Goal: Information Seeking & Learning: Learn about a topic

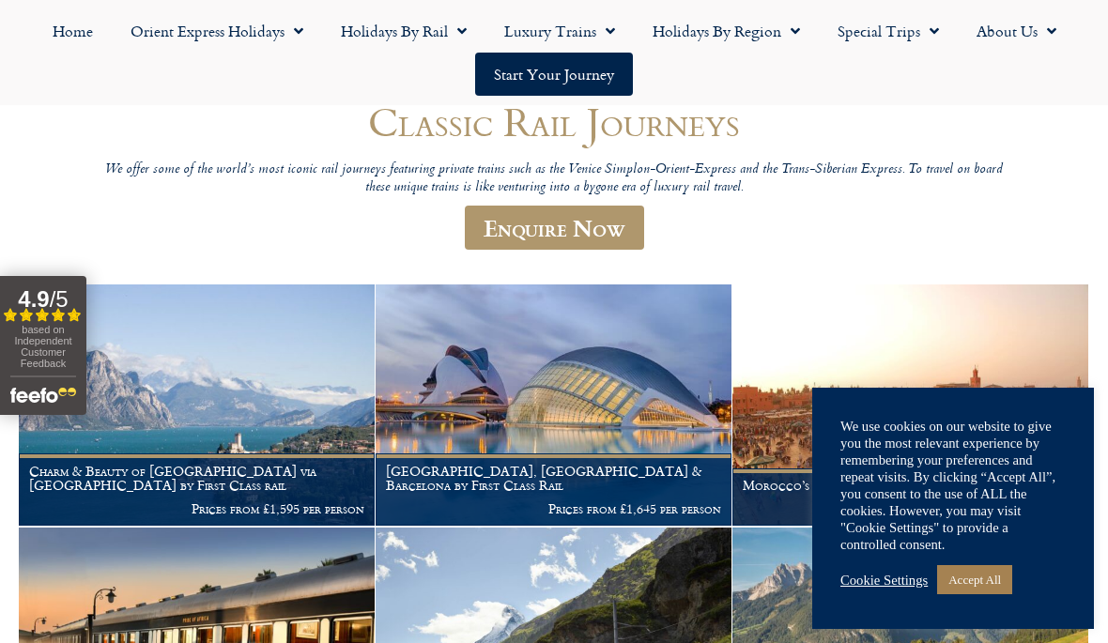
scroll to position [286, 0]
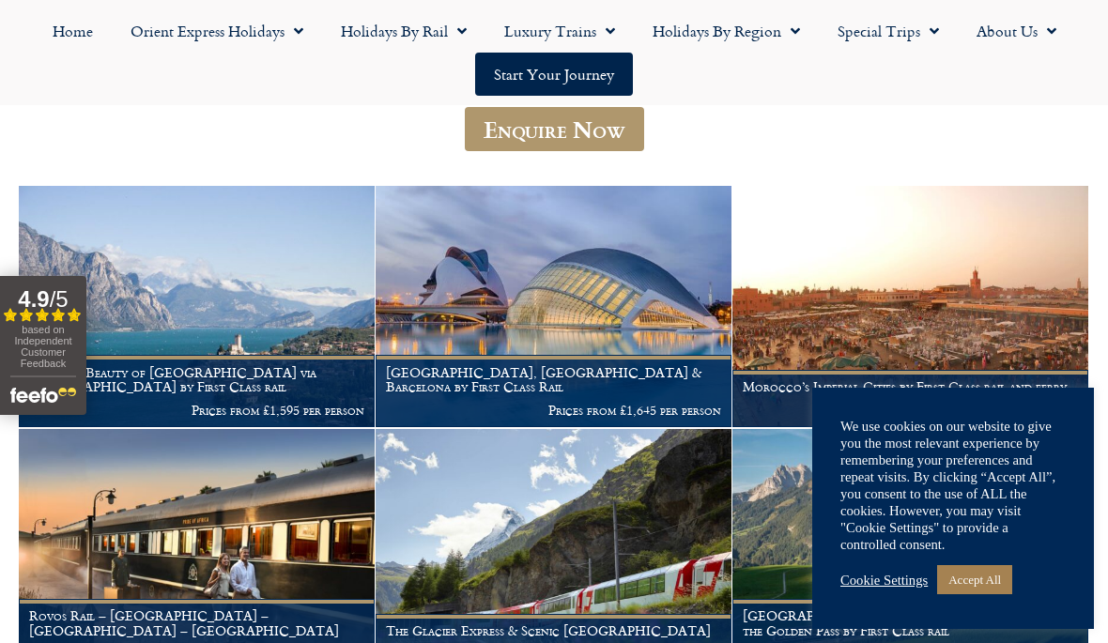
click at [901, 589] on link "Cookie Settings" at bounding box center [883, 580] width 87 height 17
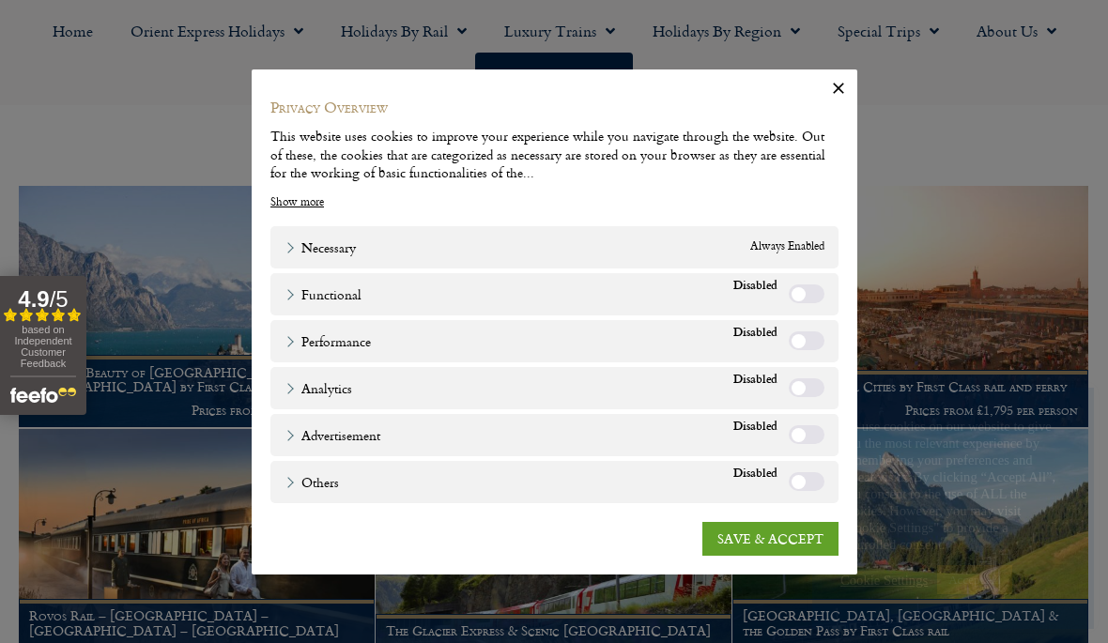
click at [798, 556] on link "SAVE & ACCEPT" at bounding box center [770, 539] width 136 height 34
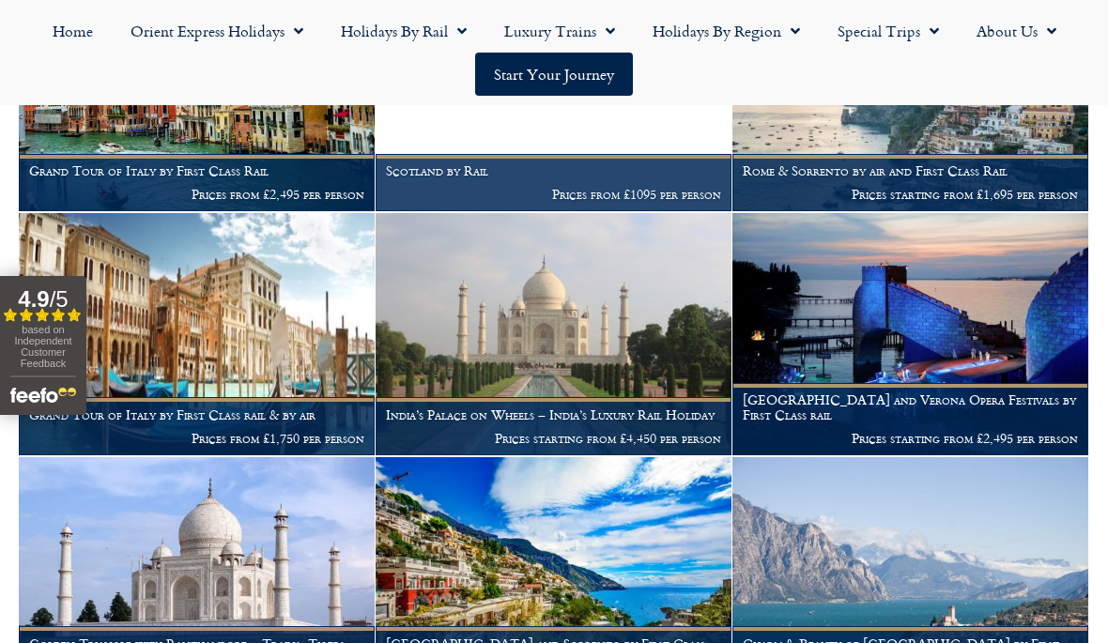
scroll to position [1235, 0]
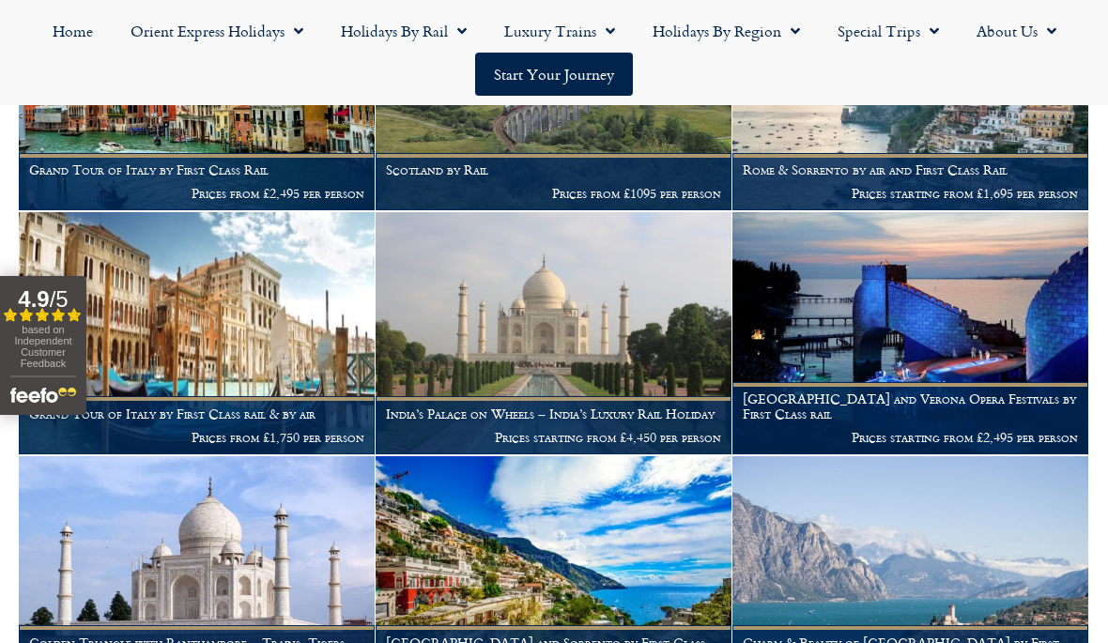
click at [282, 355] on img at bounding box center [197, 333] width 356 height 242
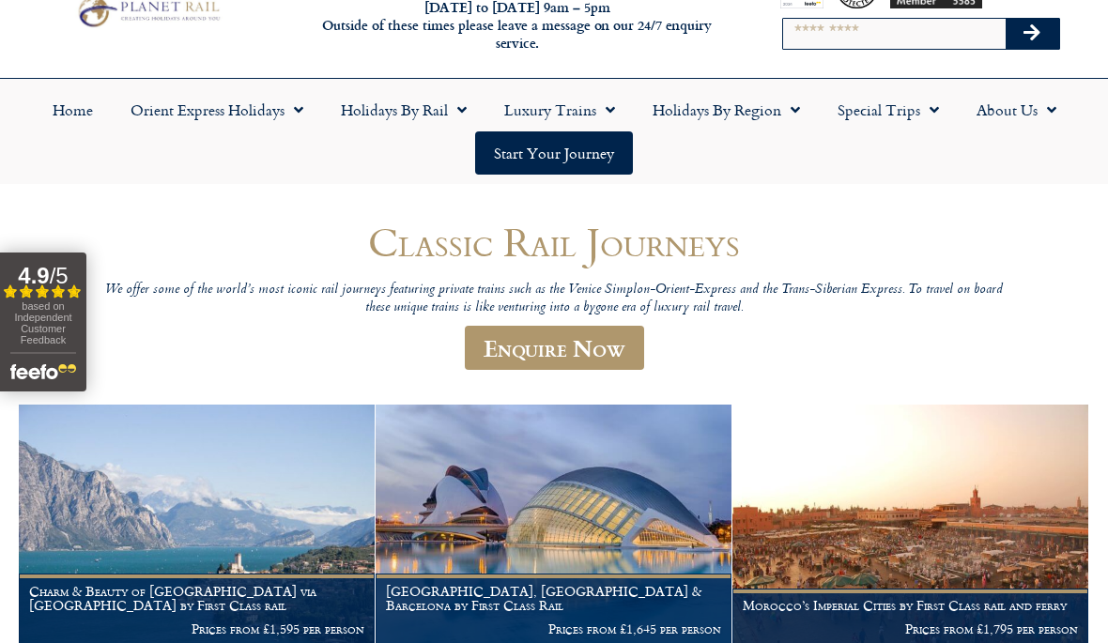
scroll to position [0, 0]
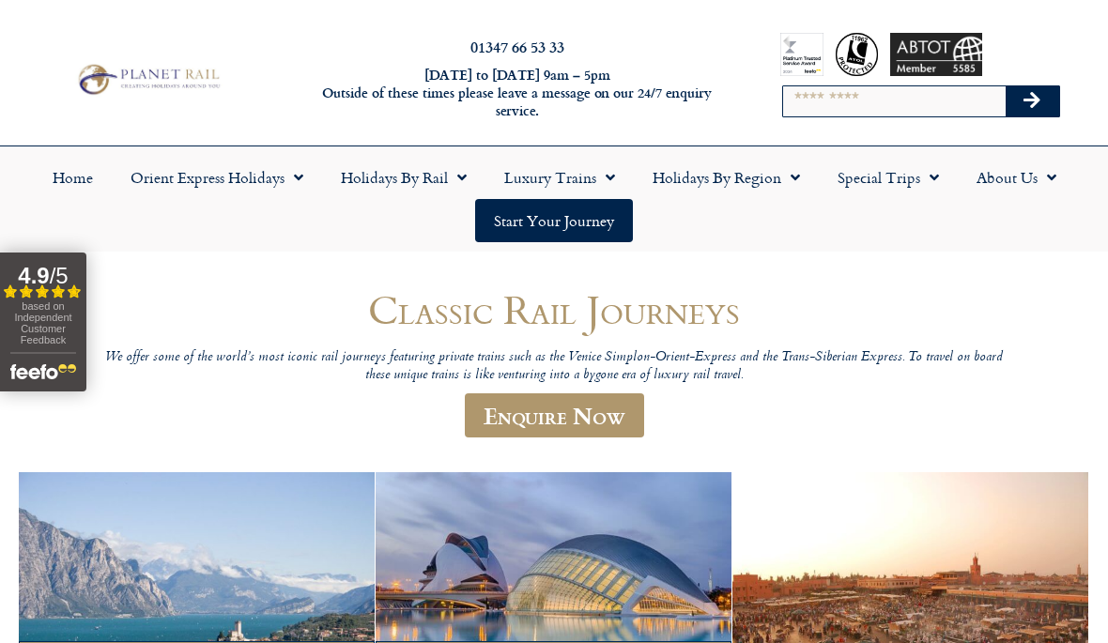
click at [797, 173] on span "Menu" at bounding box center [790, 178] width 19 height 34
click at [926, 176] on span "Menu" at bounding box center [929, 178] width 19 height 34
click at [943, 220] on link "Latest Experiences" at bounding box center [910, 220] width 182 height 43
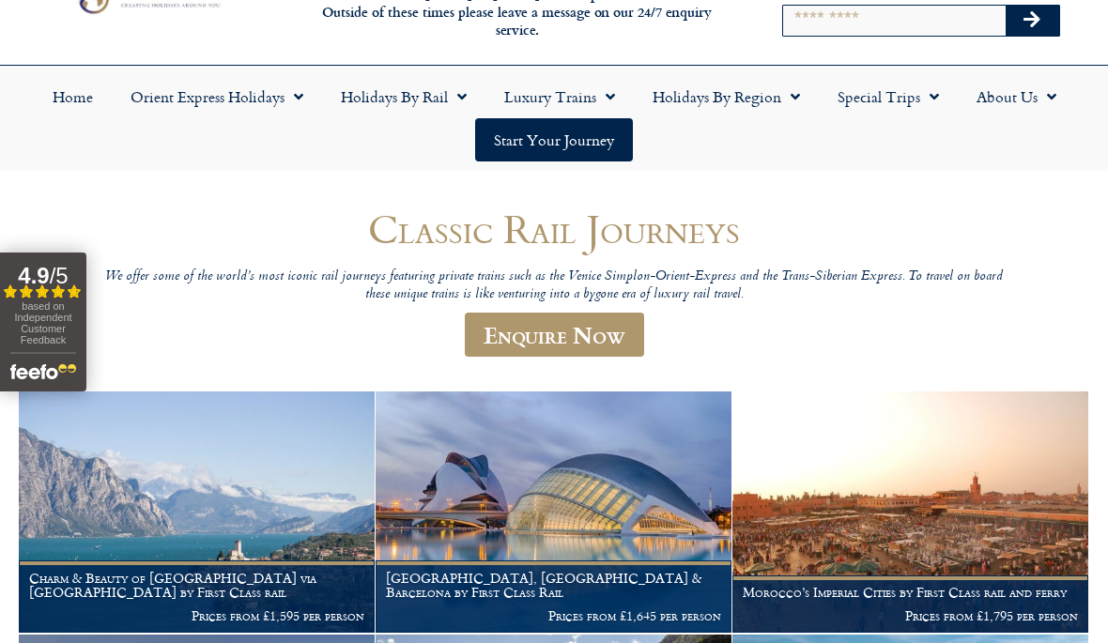
scroll to position [79, 0]
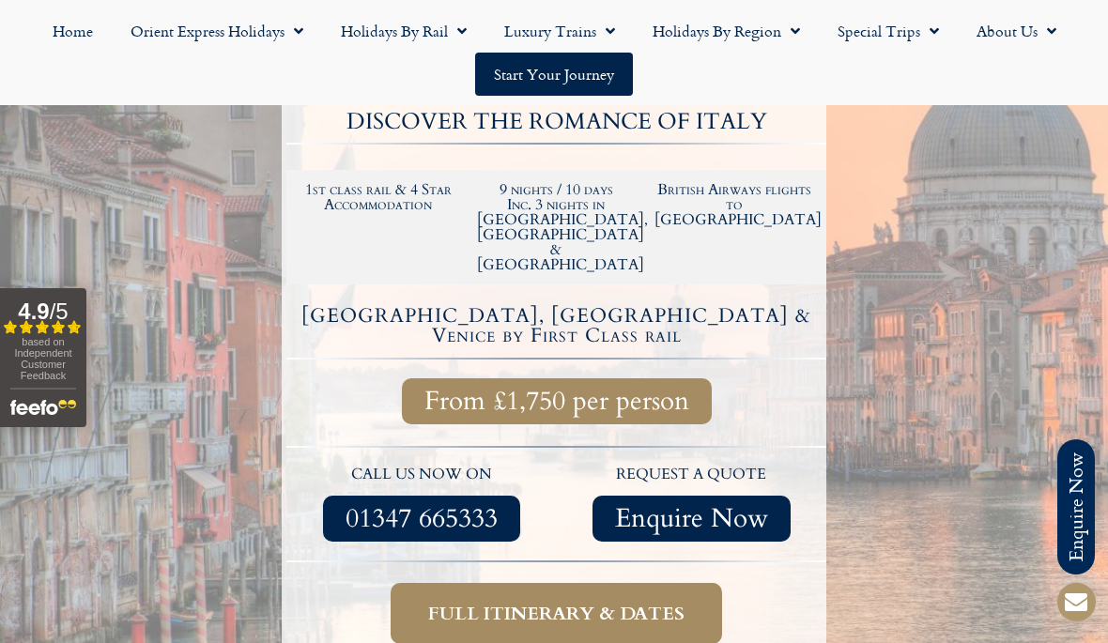
scroll to position [429, 0]
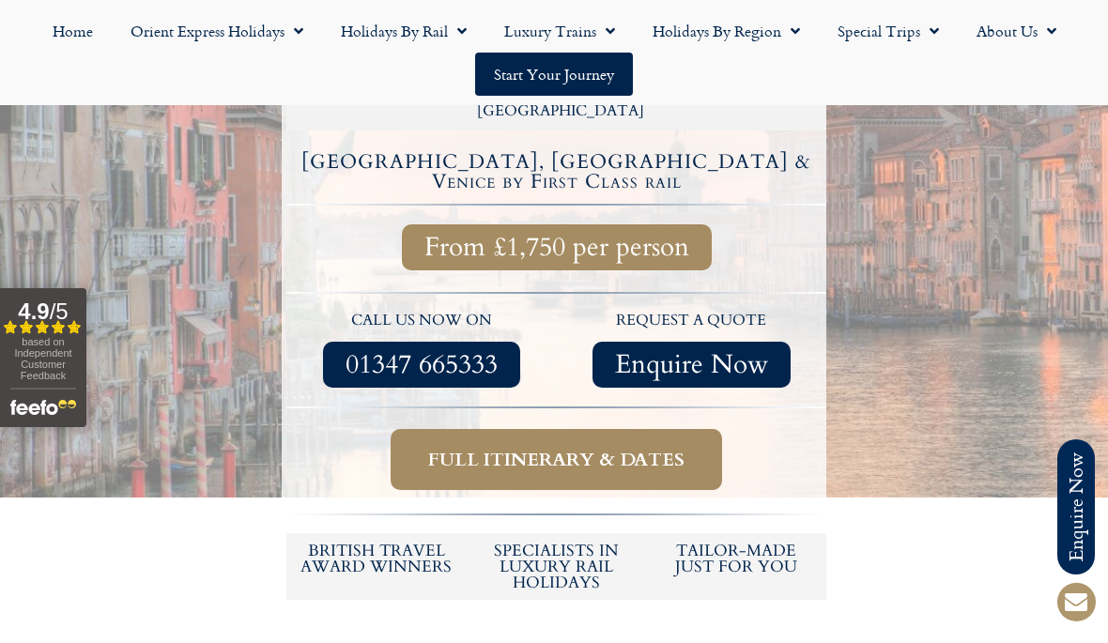
click at [683, 448] on span "Full itinerary & dates" at bounding box center [556, 459] width 256 height 23
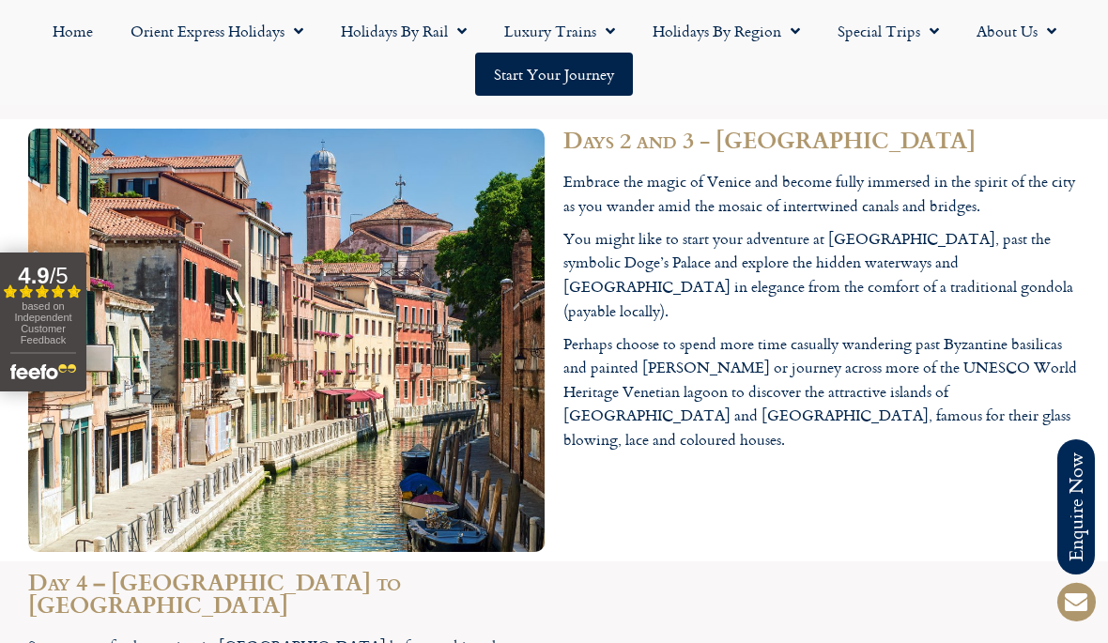
scroll to position [2146, 0]
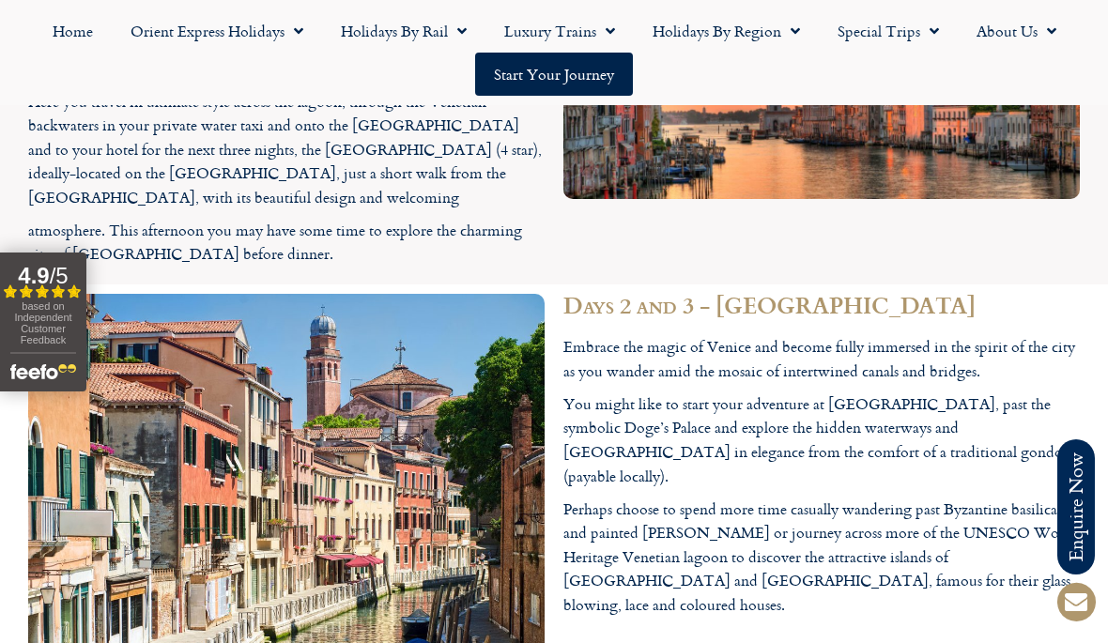
scroll to position [650, 0]
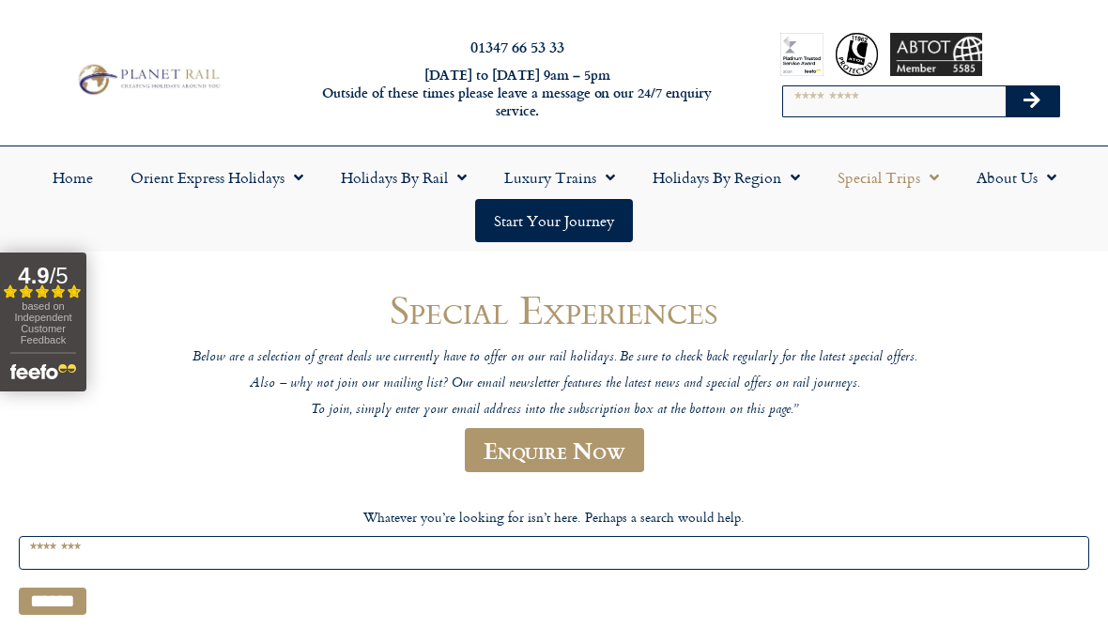
click at [914, 568] on input "Search for:" at bounding box center [554, 553] width 1070 height 35
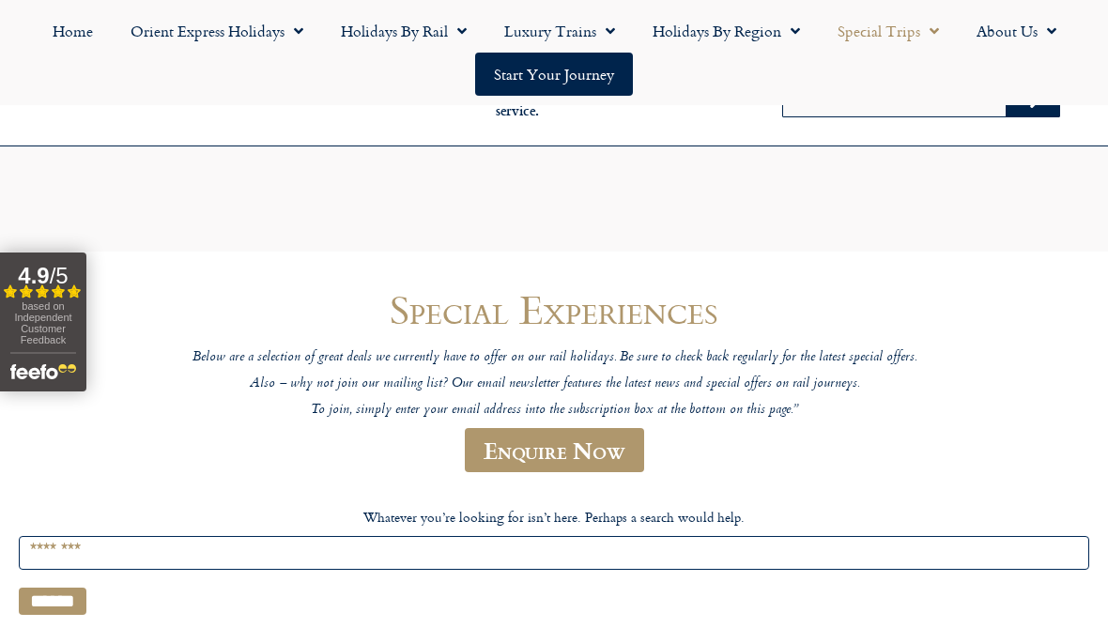
scroll to position [33, 0]
